Goal: Transaction & Acquisition: Purchase product/service

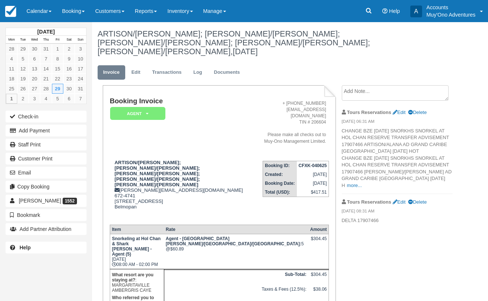
click at [346, 217] on p "DELTA 17907466" at bounding box center [397, 220] width 111 height 7
drag, startPoint x: 342, startPoint y: 204, endPoint x: 383, endPoint y: 203, distance: 40.9
click at [383, 217] on p "DELTA 17907466" at bounding box center [397, 220] width 111 height 7
copy p "DELTA 17907466"
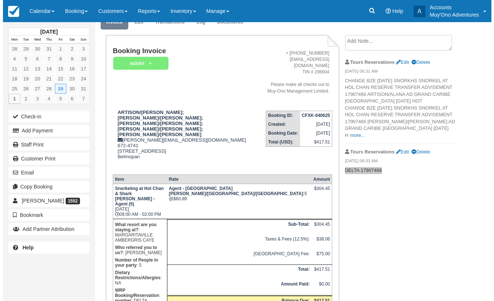
scroll to position [52, 0]
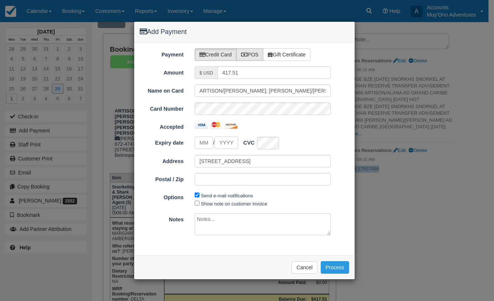
click at [259, 55] on label "POS" at bounding box center [249, 54] width 27 height 13
radio input "true"
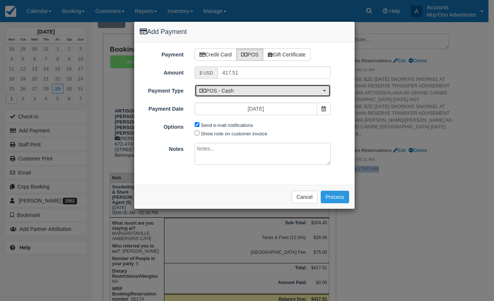
click at [323, 88] on button "POS - Cash" at bounding box center [263, 90] width 136 height 13
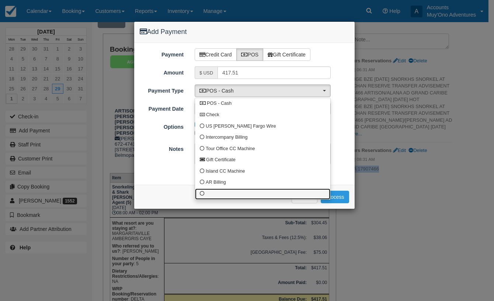
drag, startPoint x: 202, startPoint y: 193, endPoint x: 199, endPoint y: 187, distance: 6.4
click at [202, 193] on span at bounding box center [202, 193] width 5 height 5
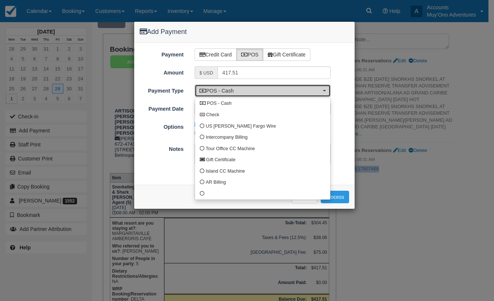
select select "custom10"
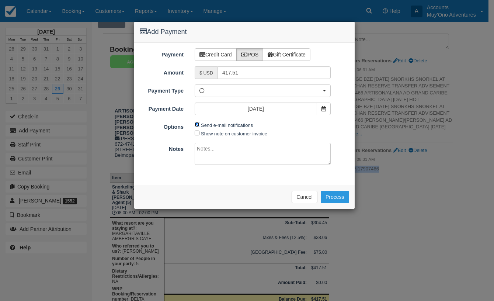
drag, startPoint x: 196, startPoint y: 124, endPoint x: 208, endPoint y: 153, distance: 31.8
click at [196, 124] on input "Send e-mail notifications" at bounding box center [197, 124] width 5 height 5
checkbox input "false"
click at [201, 154] on textarea at bounding box center [263, 154] width 136 height 22
type textarea "Delta has been invoiced #14255"
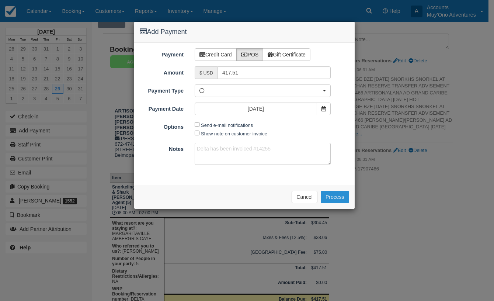
click at [338, 196] on button "Process" at bounding box center [335, 197] width 28 height 13
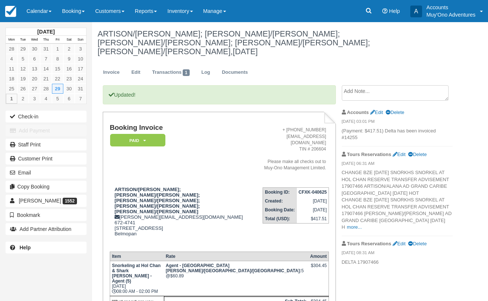
scroll to position [37, 0]
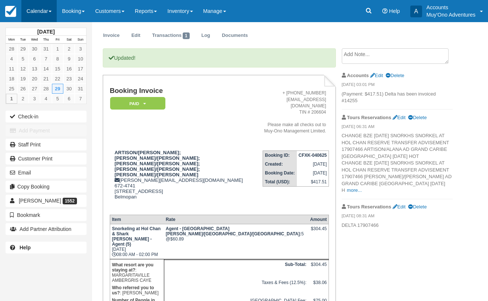
click at [52, 12] on span at bounding box center [50, 11] width 3 height 1
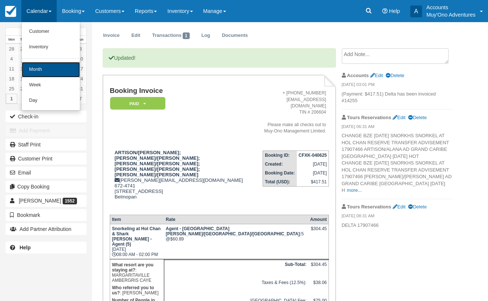
click at [42, 67] on link "Month" at bounding box center [51, 69] width 58 height 15
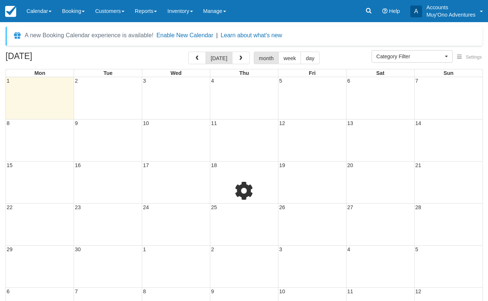
select select
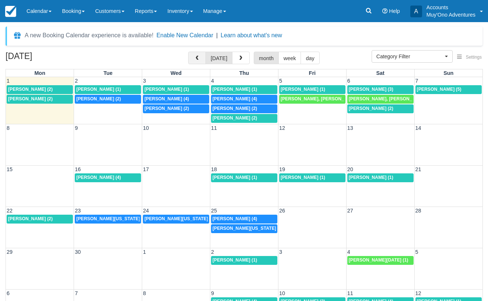
click at [199, 55] on button "button" at bounding box center [197, 58] width 18 height 13
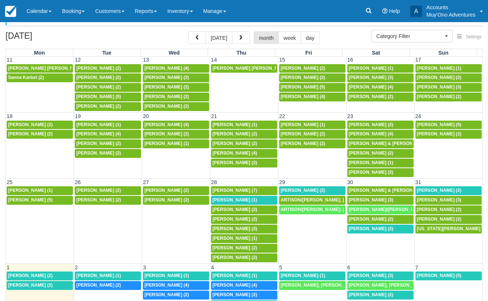
scroll to position [32, 0]
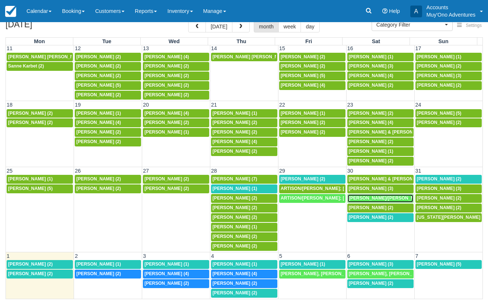
click at [372, 197] on span "REESE/CHRISTA REESE/WILLIAM (2)" at bounding box center [410, 197] width 123 height 5
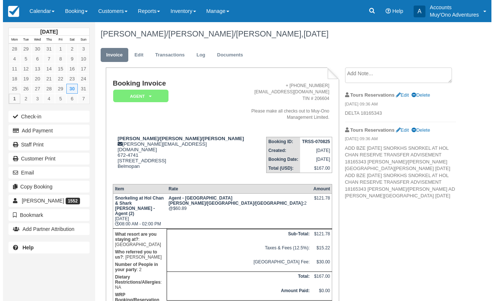
scroll to position [27, 0]
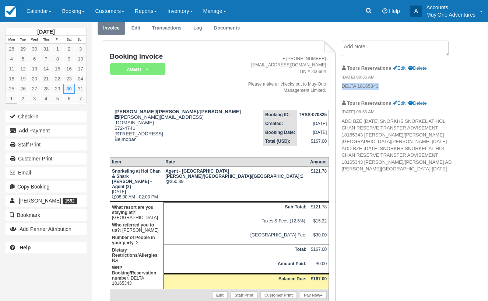
drag, startPoint x: 343, startPoint y: 87, endPoint x: 383, endPoint y: 84, distance: 40.3
click at [383, 84] on p "DELTA 18165343" at bounding box center [397, 86] width 111 height 7
copy p "DELTA 18165343"
click at [312, 291] on link "Pay Now" at bounding box center [313, 294] width 27 height 7
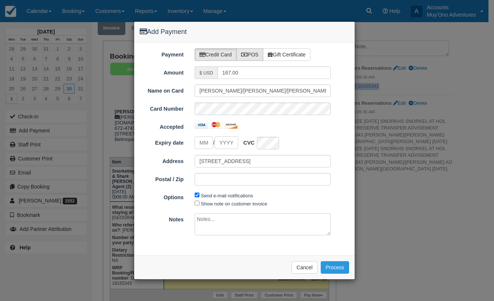
click at [258, 56] on label "POS" at bounding box center [249, 54] width 27 height 13
radio input "true"
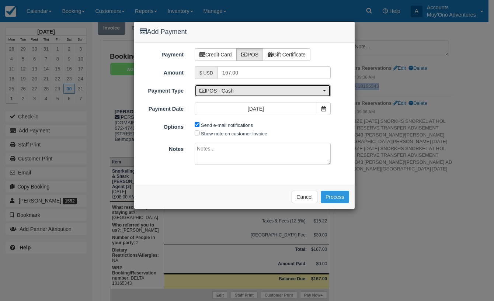
click at [323, 90] on button "POS - Cash" at bounding box center [263, 90] width 136 height 13
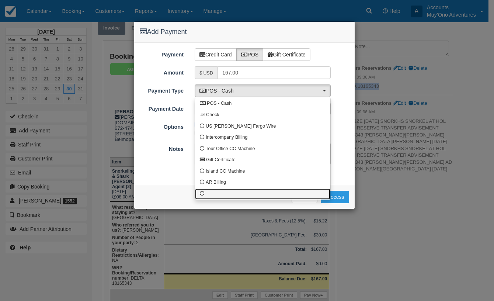
click at [201, 195] on span at bounding box center [202, 193] width 5 height 5
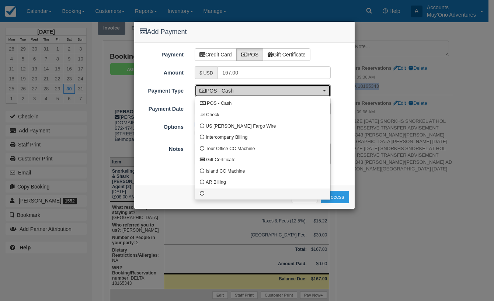
select select "custom10"
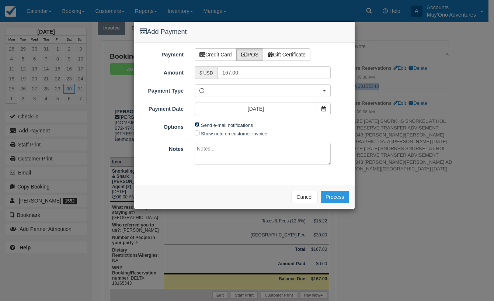
drag, startPoint x: 198, startPoint y: 125, endPoint x: 209, endPoint y: 147, distance: 24.9
click at [198, 127] on span "Send e-mail notifications" at bounding box center [226, 125] width 62 height 8
click at [210, 154] on textarea at bounding box center [263, 154] width 136 height 22
click at [199, 126] on span "Send e-mail notifications" at bounding box center [226, 125] width 62 height 8
click at [197, 125] on input "Send e-mail notifications" at bounding box center [197, 124] width 5 height 5
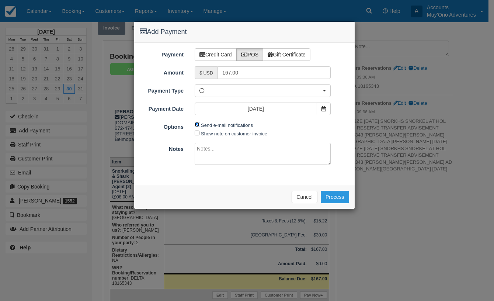
checkbox input "false"
click at [208, 162] on textarea at bounding box center [263, 154] width 136 height 22
type textarea "Delta has been invoiced #14256"
click at [340, 193] on button "Process" at bounding box center [335, 197] width 28 height 13
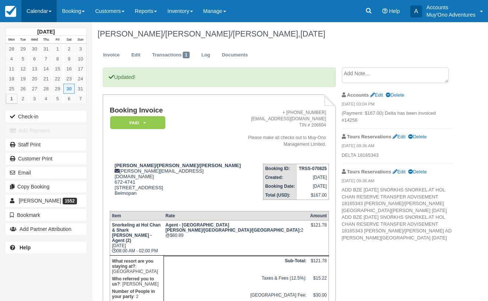
click at [51, 12] on span at bounding box center [50, 11] width 3 height 1
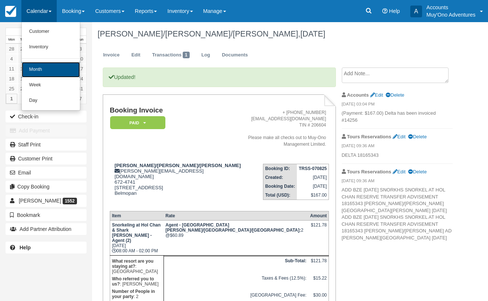
click at [45, 69] on link "Month" at bounding box center [51, 69] width 58 height 15
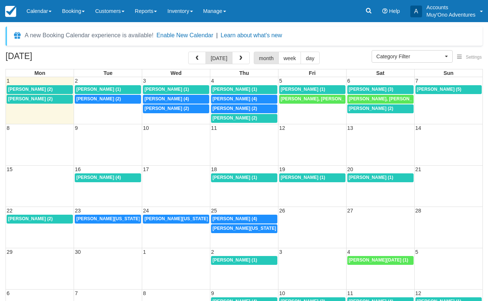
select select
click at [197, 58] on span "button" at bounding box center [197, 58] width 5 height 5
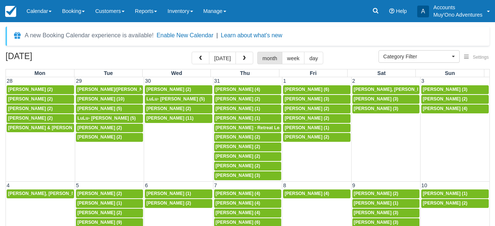
select select
click at [203, 59] on span "button" at bounding box center [200, 58] width 5 height 5
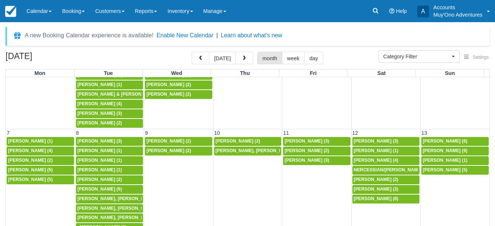
scroll to position [37, 0]
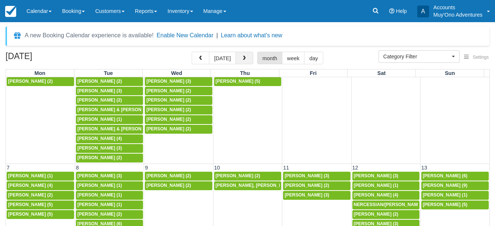
click at [245, 57] on span "button" at bounding box center [244, 58] width 5 height 5
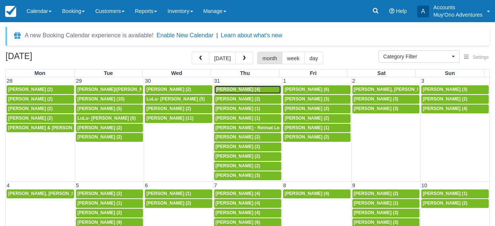
click at [230, 89] on span "Angel Carter (4)" at bounding box center [238, 89] width 45 height 5
